Goal: Navigation & Orientation: Find specific page/section

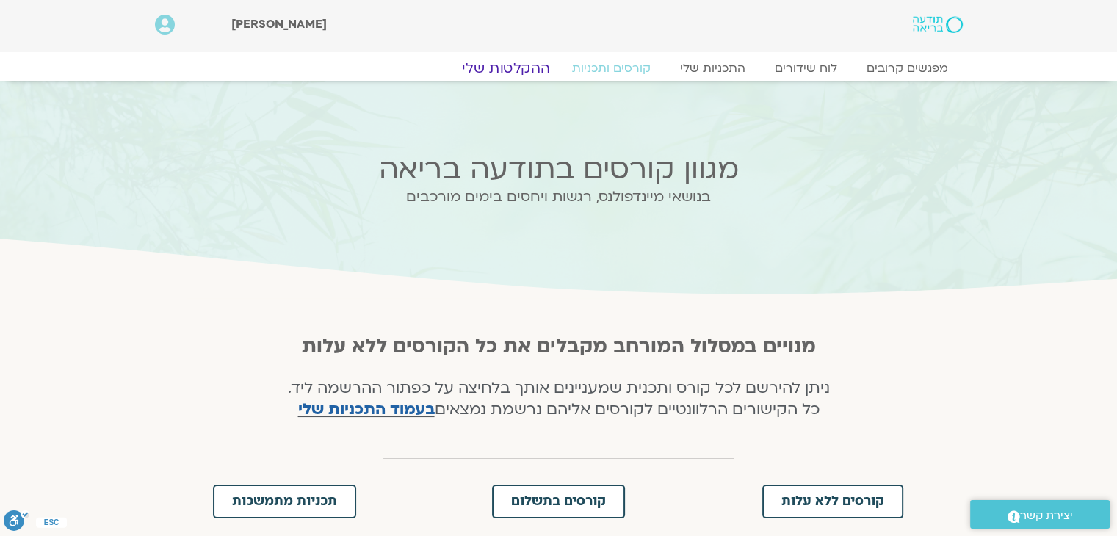
click at [516, 66] on link "ההקלטות שלי" at bounding box center [505, 68] width 123 height 18
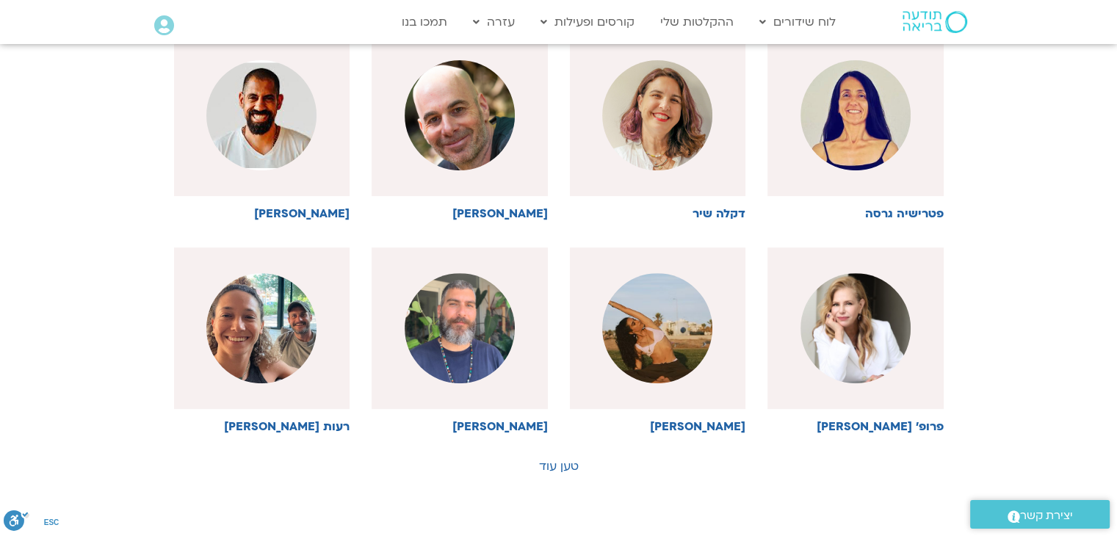
scroll to position [628, 0]
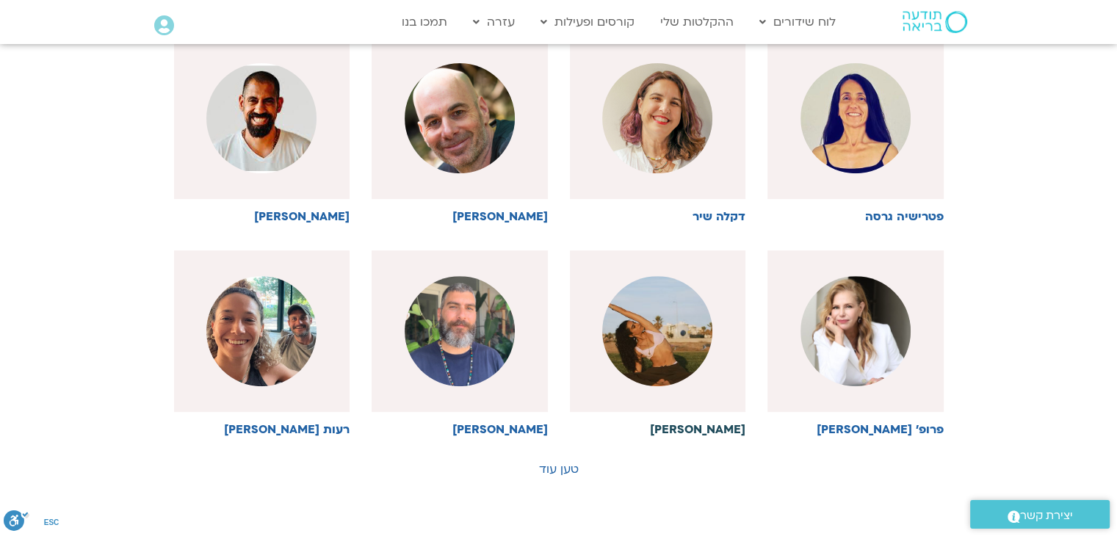
drag, startPoint x: 663, startPoint y: 344, endPoint x: 654, endPoint y: 325, distance: 21.0
click at [663, 344] on img at bounding box center [657, 331] width 110 height 110
click at [648, 342] on img at bounding box center [657, 331] width 110 height 110
click at [730, 427] on h6 "נוי אזולאי" at bounding box center [658, 429] width 176 height 13
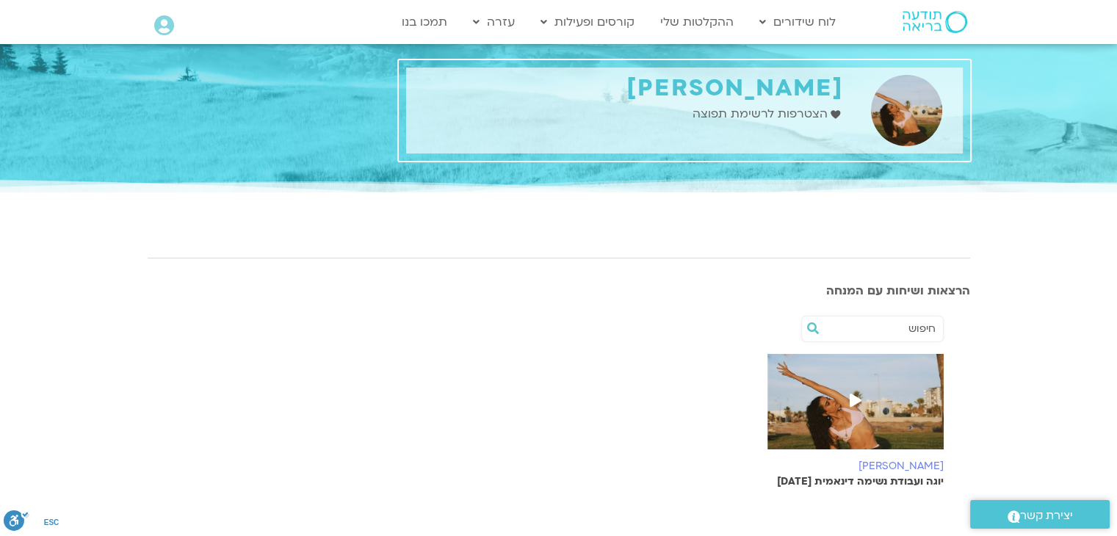
scroll to position [147, 0]
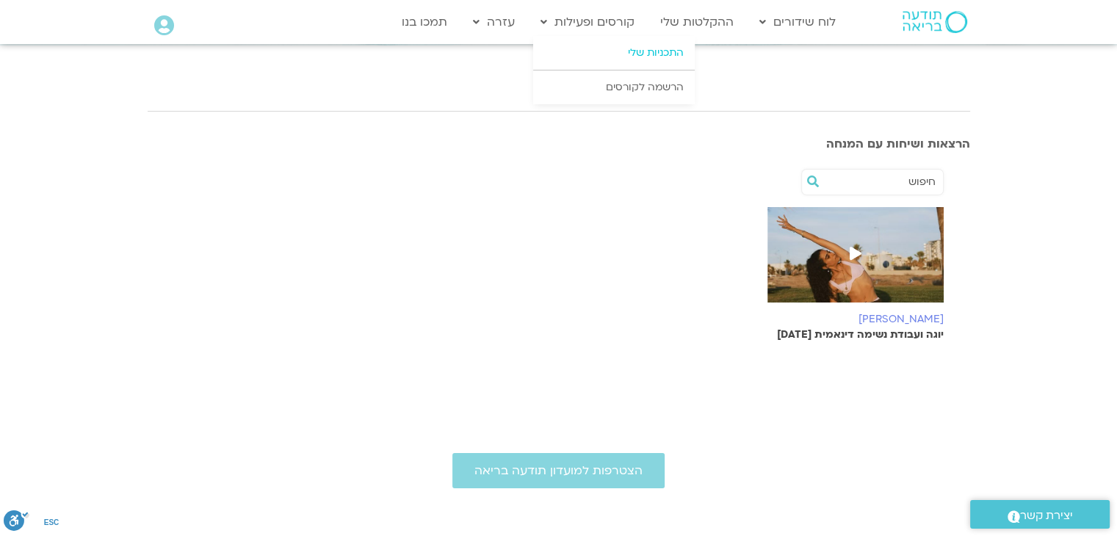
drag, startPoint x: 600, startPoint y: 21, endPoint x: 649, endPoint y: 53, distance: 58.5
click at [600, 21] on link "קורסים ופעילות" at bounding box center [587, 22] width 109 height 28
click at [649, 53] on link "התכניות שלי" at bounding box center [614, 53] width 162 height 34
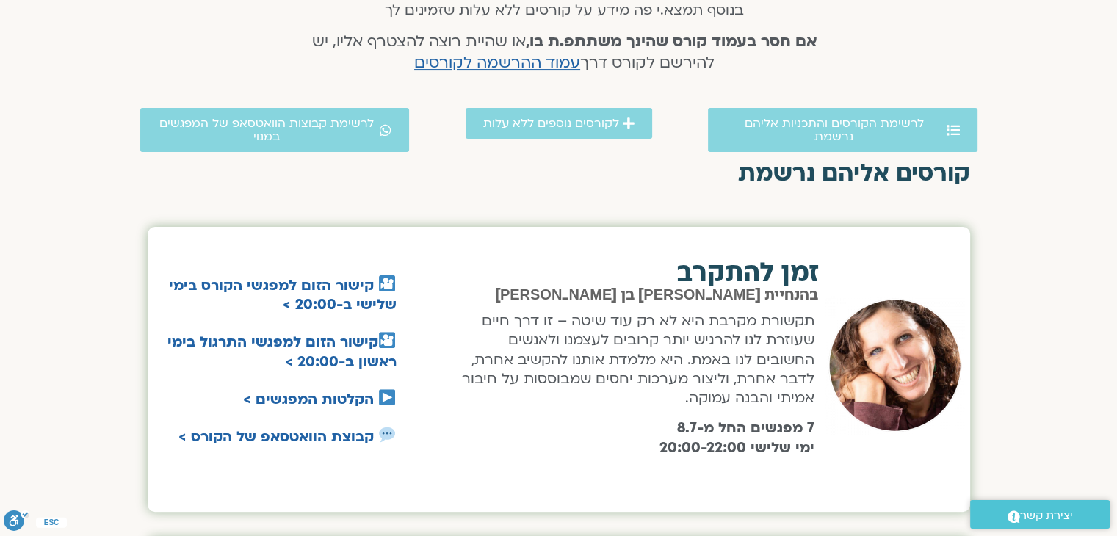
scroll to position [734, 0]
